Goal: Transaction & Acquisition: Purchase product/service

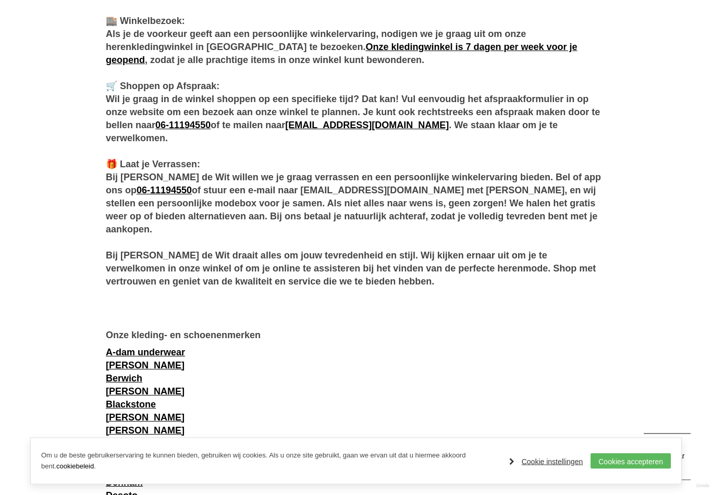
click at [515, 469] on link "Cookie instellingen" at bounding box center [546, 462] width 74 height 16
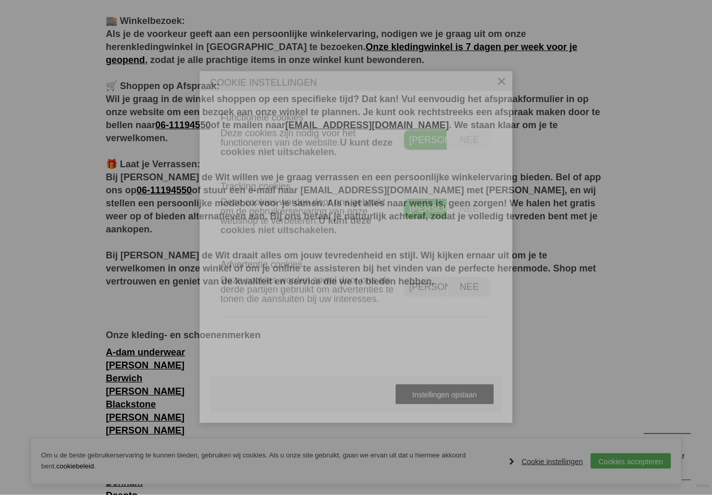
scroll to position [625, 0]
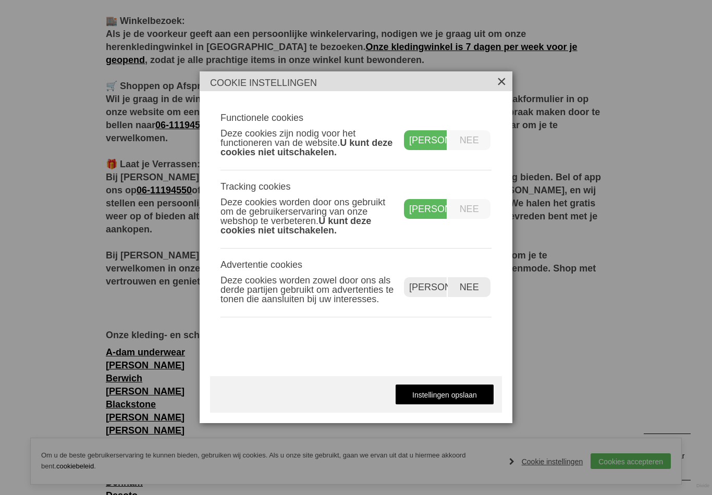
click at [473, 219] on label "Nee" at bounding box center [469, 209] width 43 height 20
click at [466, 150] on label "Nee" at bounding box center [469, 140] width 43 height 20
click at [470, 297] on label "Nee" at bounding box center [469, 287] width 43 height 20
click at [475, 144] on label "Nee" at bounding box center [469, 140] width 43 height 20
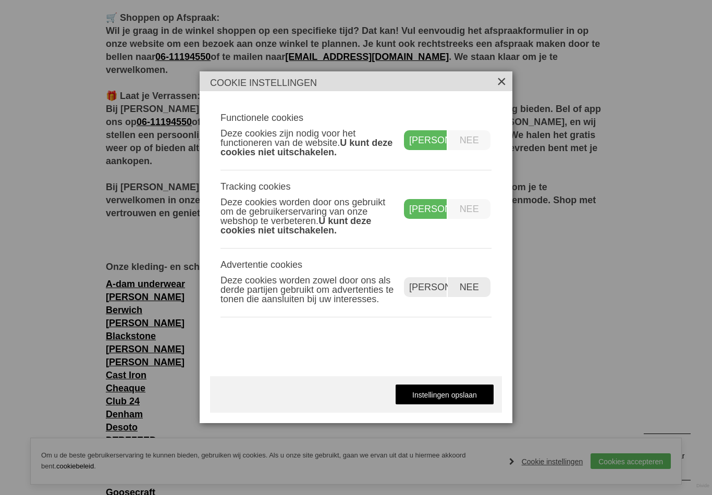
scroll to position [703, 0]
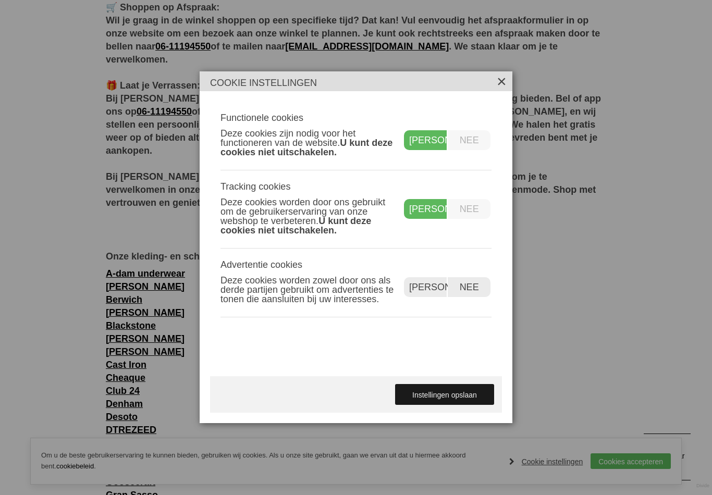
click at [459, 402] on link "Instellingen opslaan" at bounding box center [444, 394] width 99 height 21
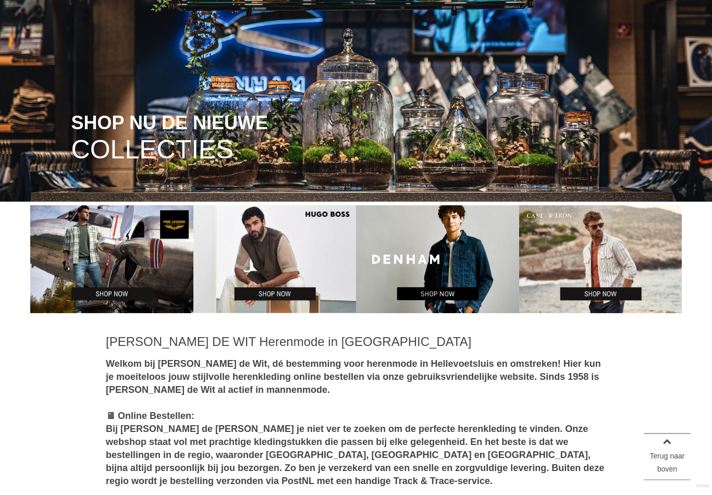
scroll to position [139, 0]
click at [287, 246] on img at bounding box center [274, 259] width 163 height 108
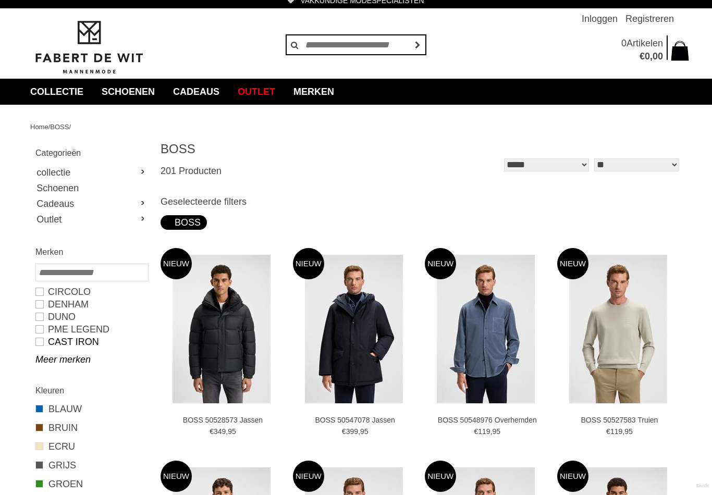
scroll to position [7, 0]
click at [80, 343] on link "CAST IRON" at bounding box center [91, 342] width 112 height 13
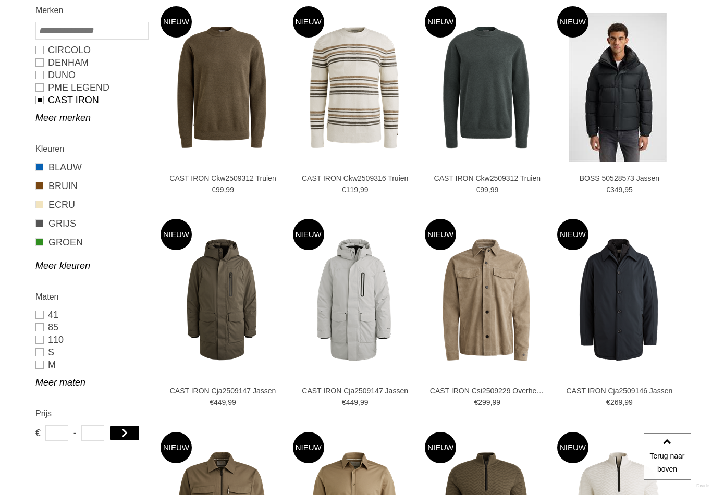
scroll to position [252, 0]
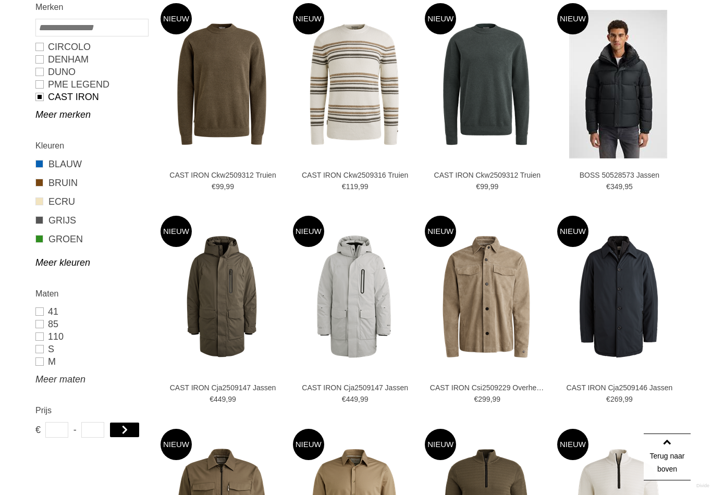
click at [54, 383] on link "Meer maten" at bounding box center [91, 379] width 112 height 13
click at [41, 378] on link "L" at bounding box center [91, 374] width 112 height 13
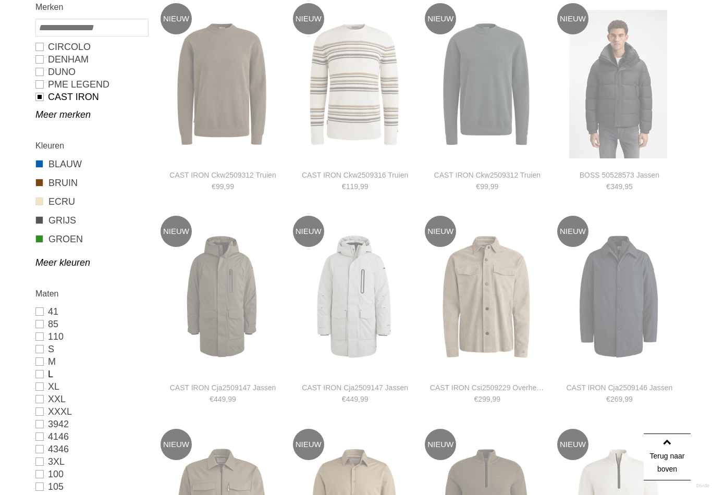
type input "**"
type input "***"
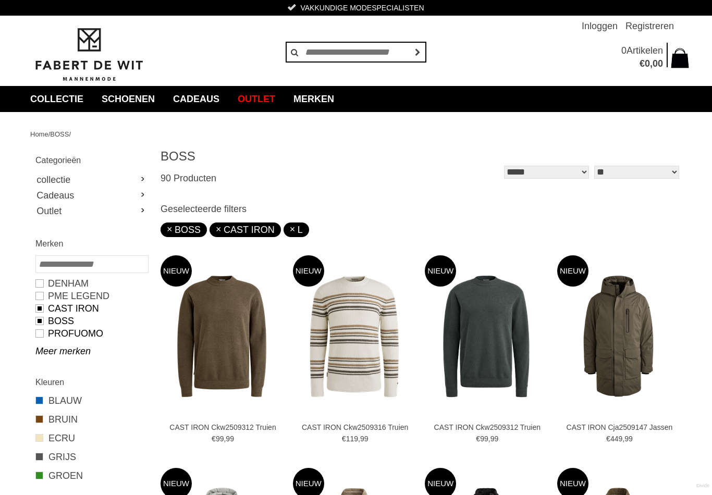
click at [43, 333] on link "PROFUOMO" at bounding box center [91, 333] width 112 height 13
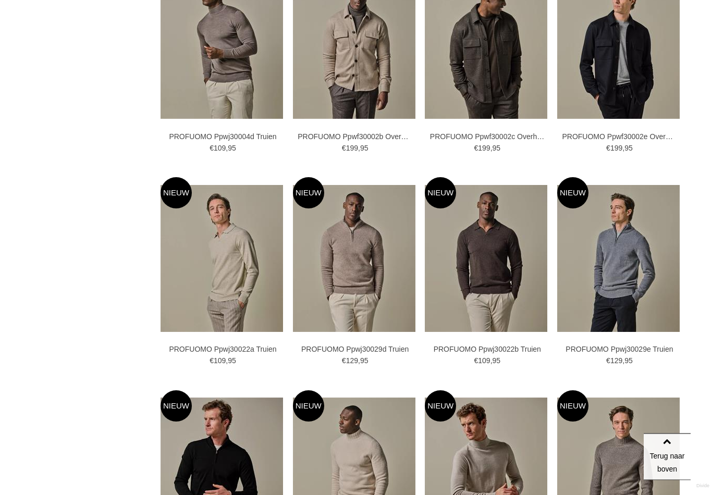
scroll to position [1567, 0]
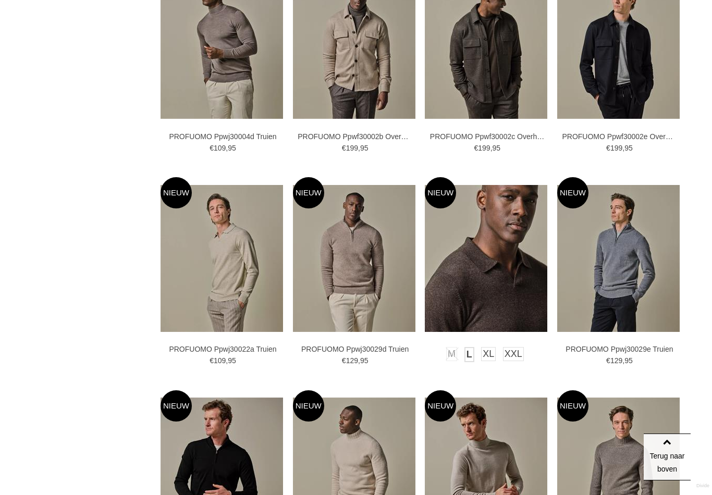
click at [466, 359] on link "L" at bounding box center [469, 354] width 10 height 15
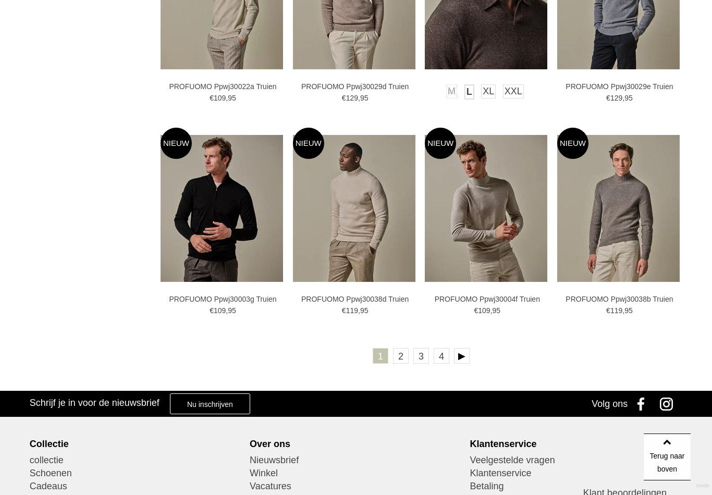
scroll to position [1829, 0]
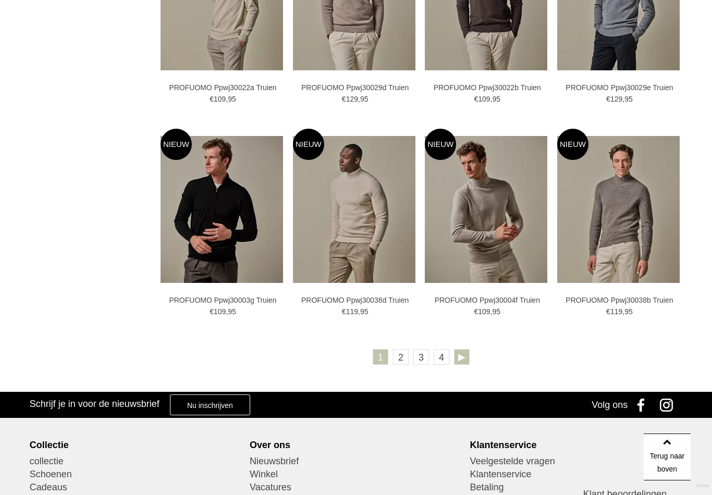
click at [460, 355] on link at bounding box center [462, 357] width 16 height 16
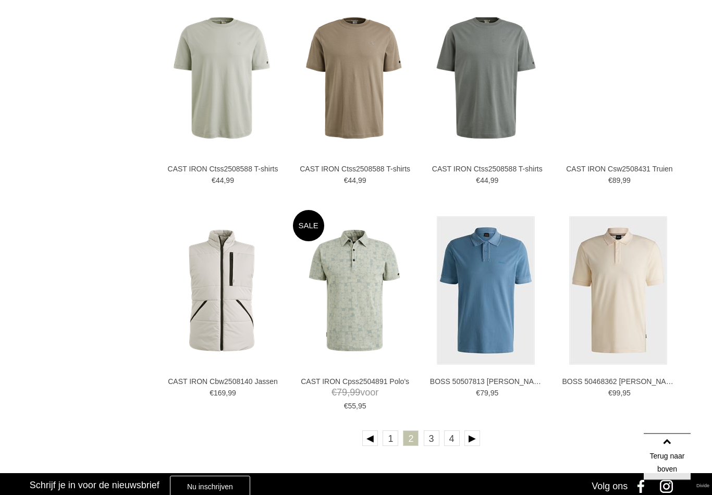
scroll to position [1734, 0]
click at [471, 436] on link at bounding box center [472, 438] width 16 height 16
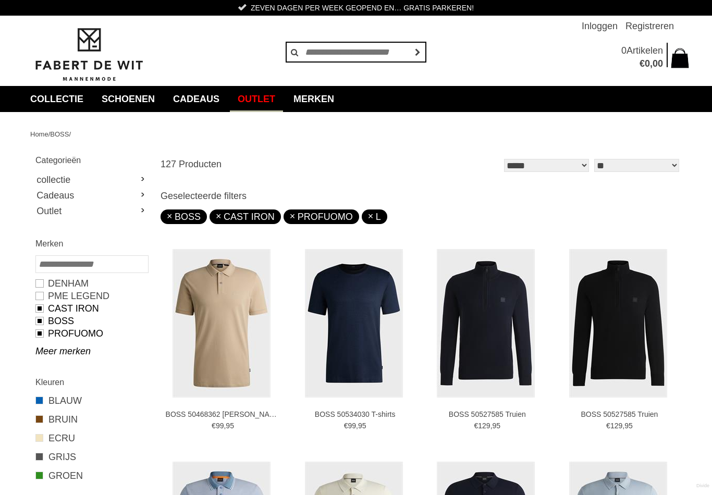
click at [268, 103] on link "Outlet" at bounding box center [256, 99] width 53 height 26
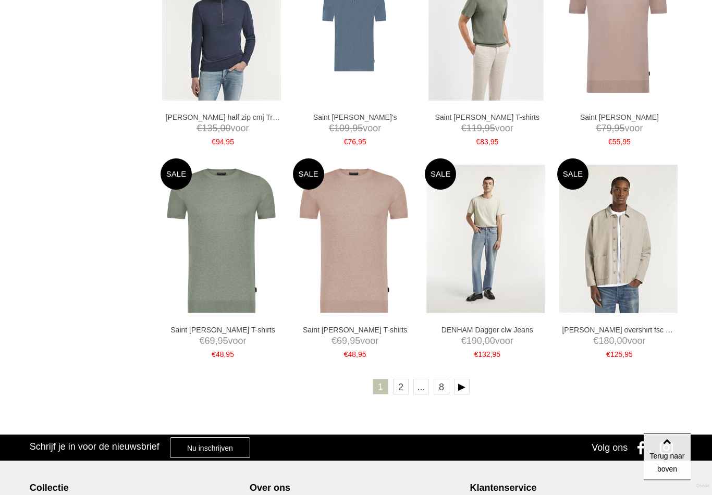
scroll to position [1732, 0]
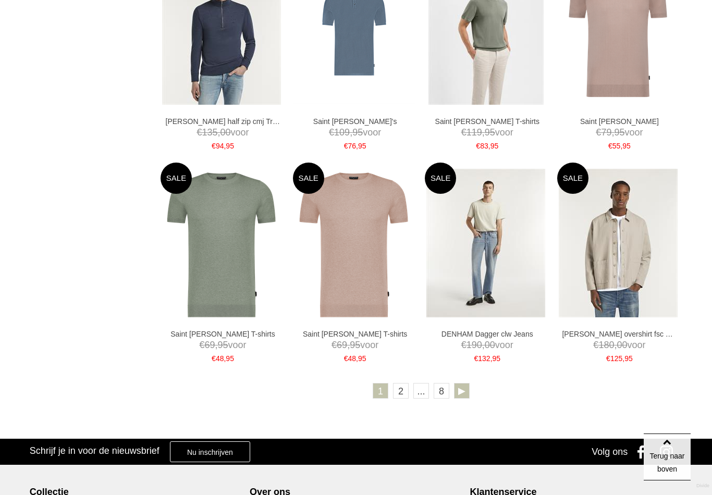
click at [464, 385] on link at bounding box center [462, 391] width 16 height 16
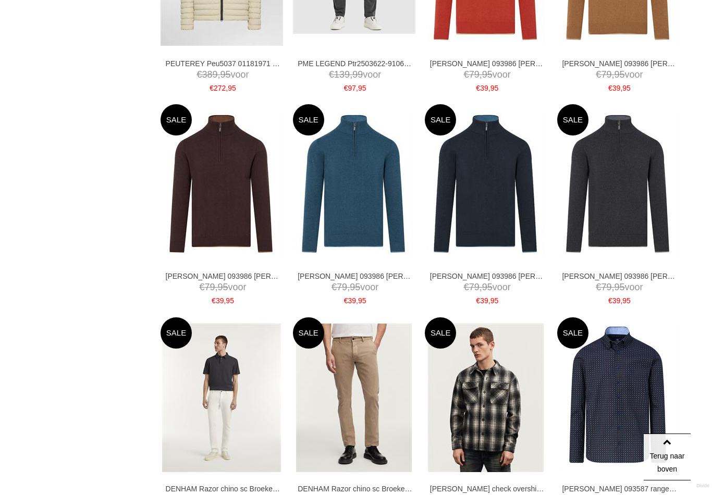
scroll to position [933, 0]
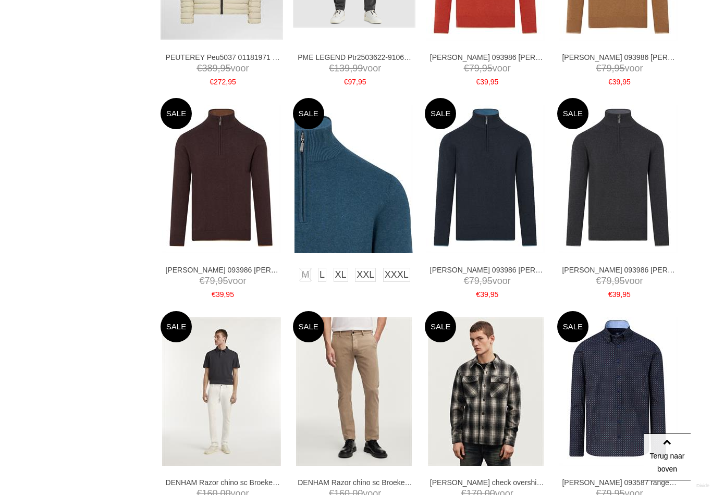
click at [351, 192] on img at bounding box center [353, 179] width 119 height 148
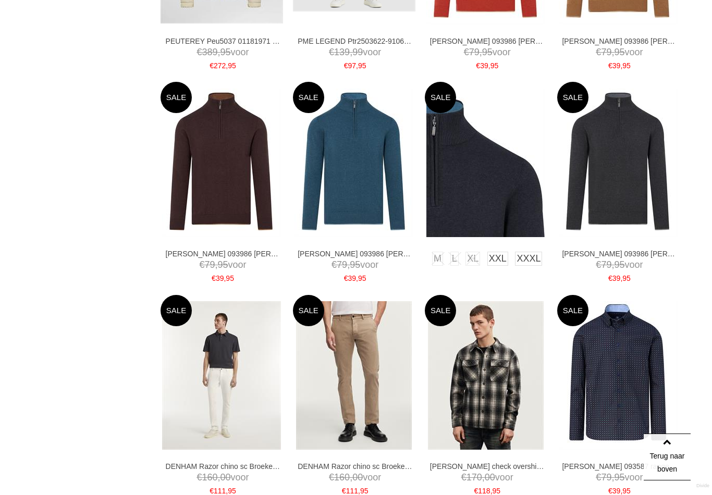
click at [494, 165] on img at bounding box center [485, 163] width 119 height 148
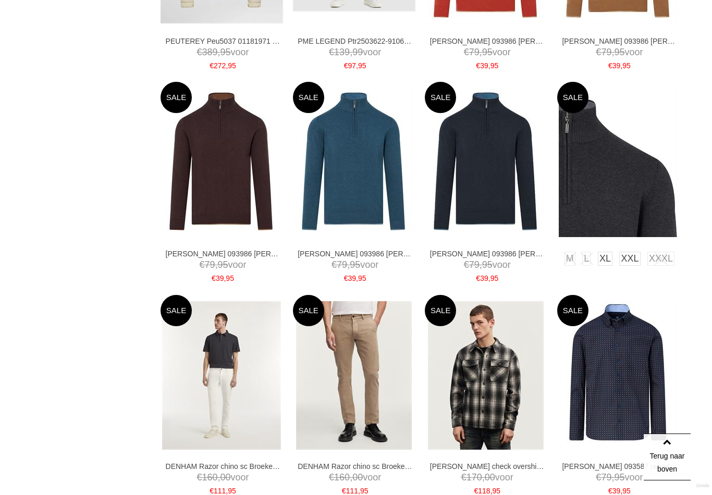
click at [606, 184] on img at bounding box center [617, 163] width 119 height 148
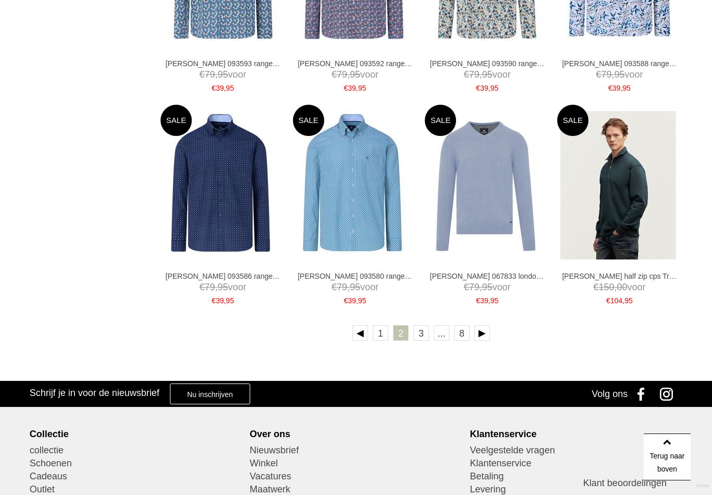
scroll to position [1771, 0]
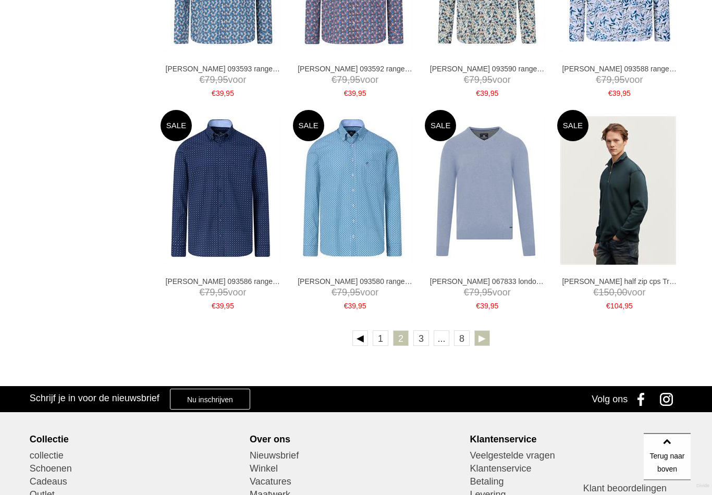
click at [487, 333] on link at bounding box center [482, 339] width 16 height 16
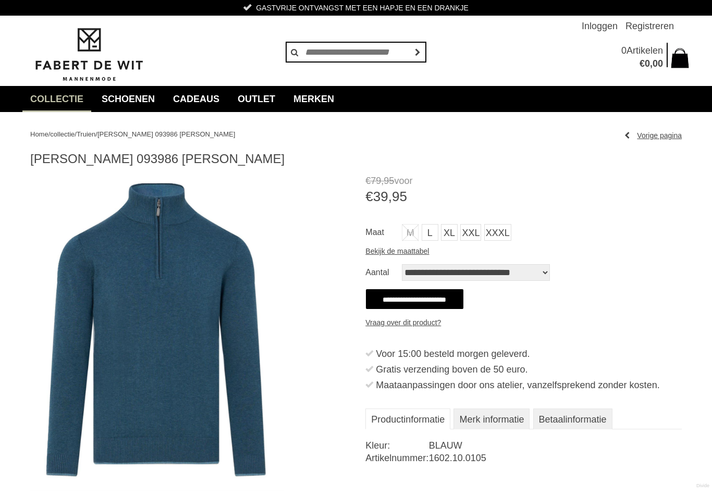
click at [355, 191] on article "[PERSON_NAME] 093986 [PERSON_NAME] 79" at bounding box center [355, 366] width 651 height 431
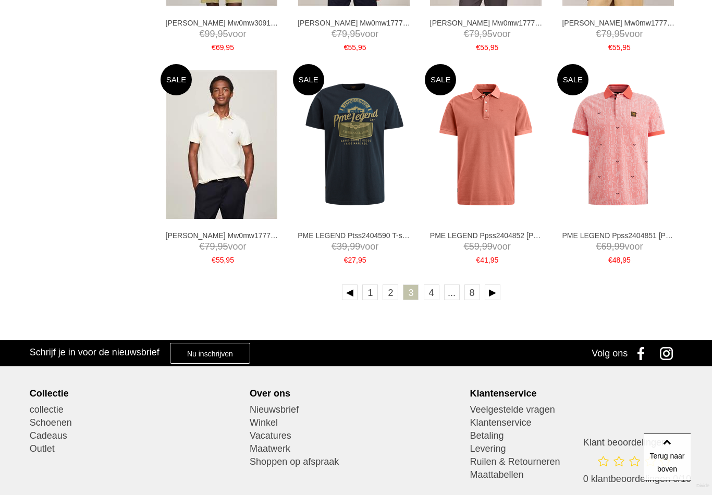
scroll to position [1752, 0]
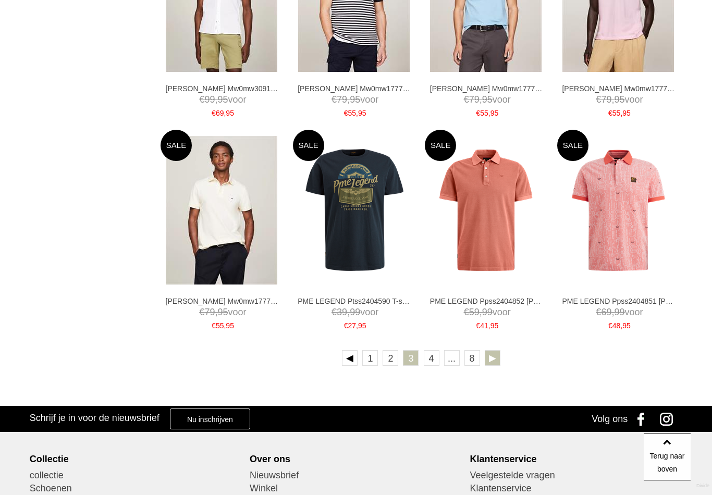
click at [494, 353] on link at bounding box center [493, 358] width 16 height 16
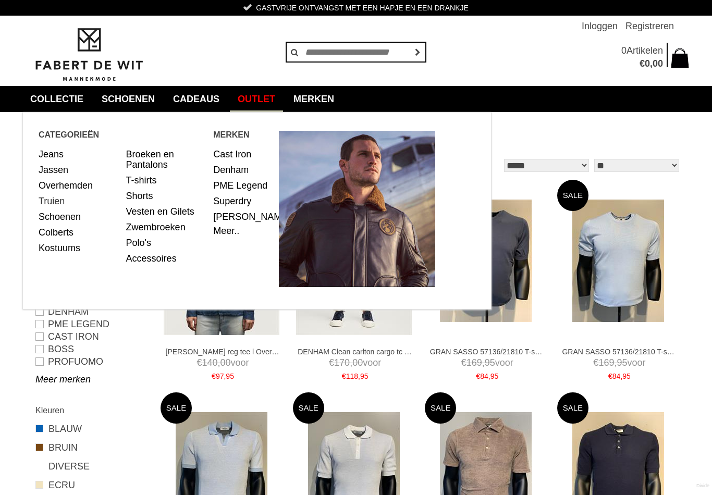
click at [54, 202] on link "Truien" at bounding box center [79, 201] width 80 height 16
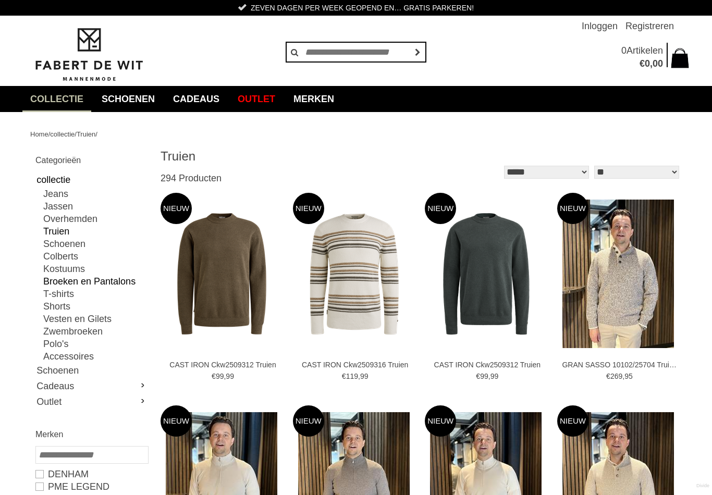
click at [100, 285] on link "Broeken en Pantalons" at bounding box center [95, 281] width 104 height 13
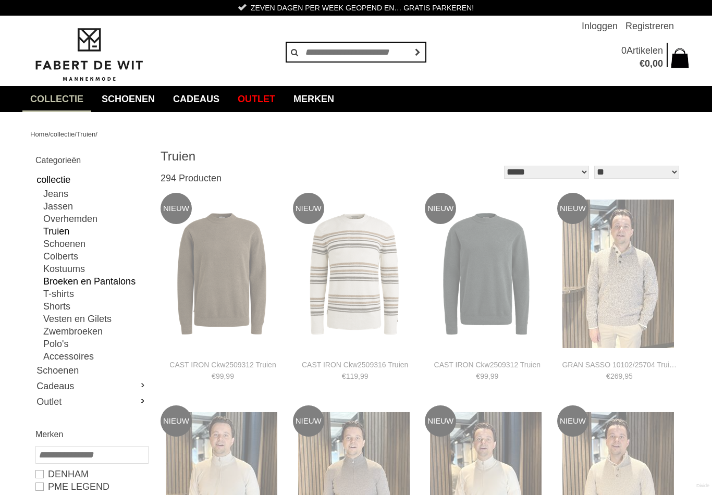
type input "**"
type input "***"
